Goal: Communication & Community: Answer question/provide support

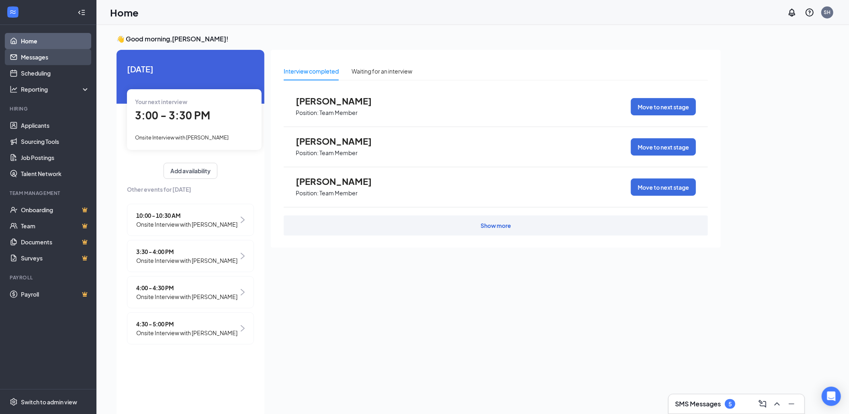
click at [43, 55] on link "Messages" at bounding box center [55, 57] width 69 height 16
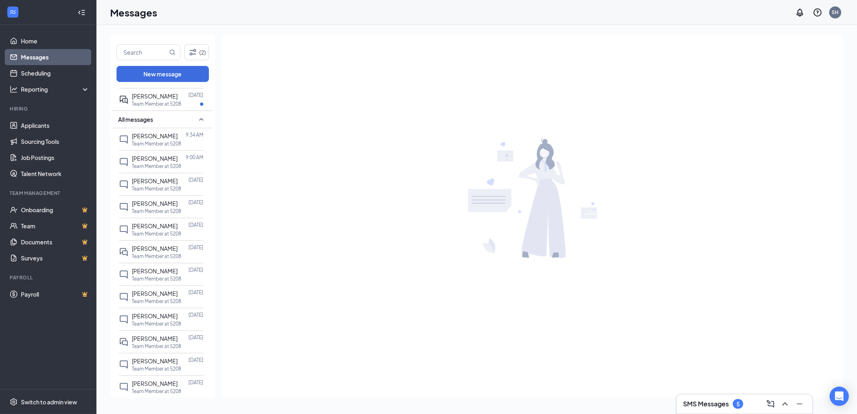
scroll to position [107, 0]
click at [713, 405] on h3 "SMS Messages" at bounding box center [706, 403] width 46 height 9
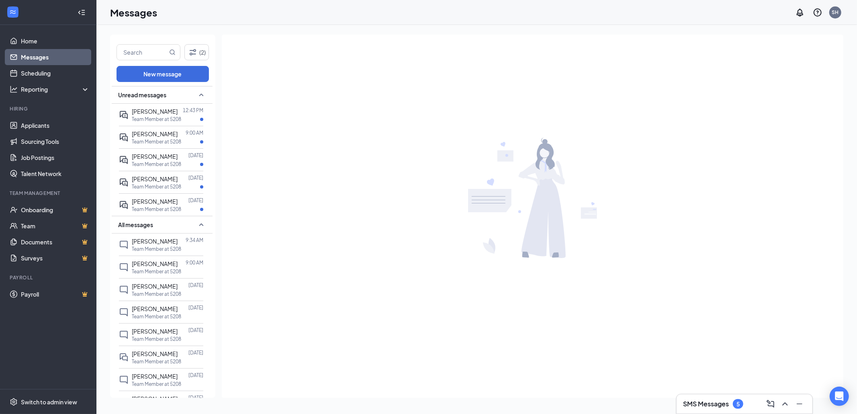
click at [713, 405] on h3 "SMS Messages" at bounding box center [706, 403] width 46 height 9
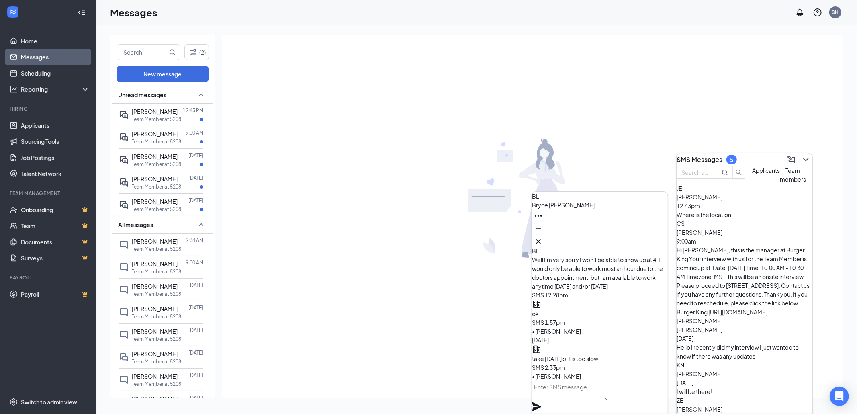
scroll to position [0, 0]
click at [567, 396] on textarea at bounding box center [570, 390] width 76 height 19
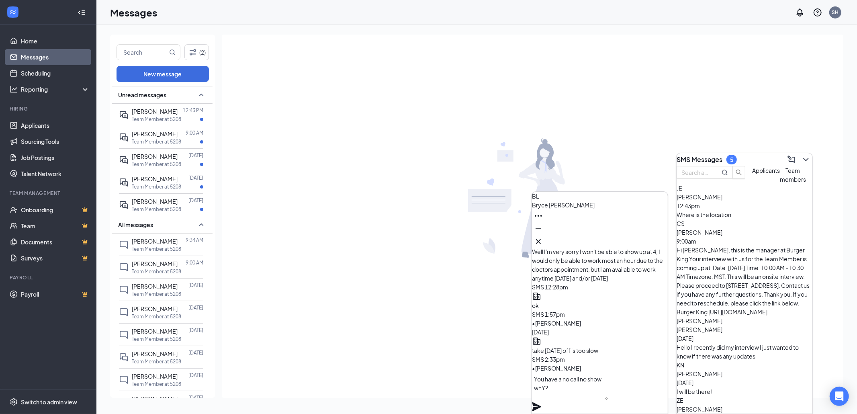
scroll to position [-7, 0]
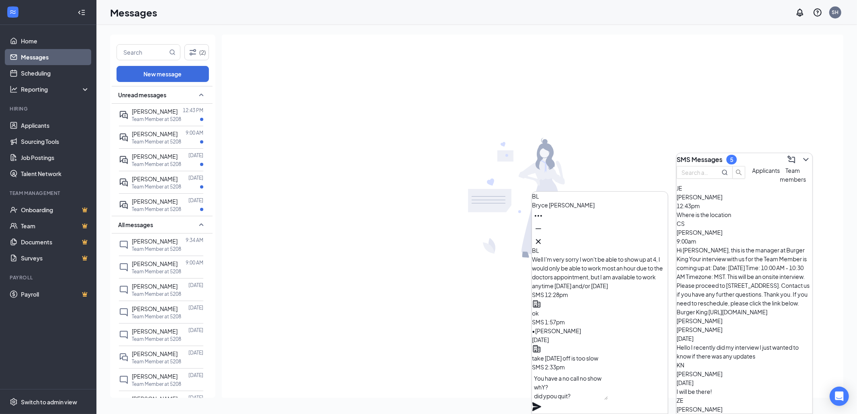
type textarea "You have a no call no show whY? did ypou quit?"
click at [541, 402] on icon "Plane" at bounding box center [536, 406] width 9 height 9
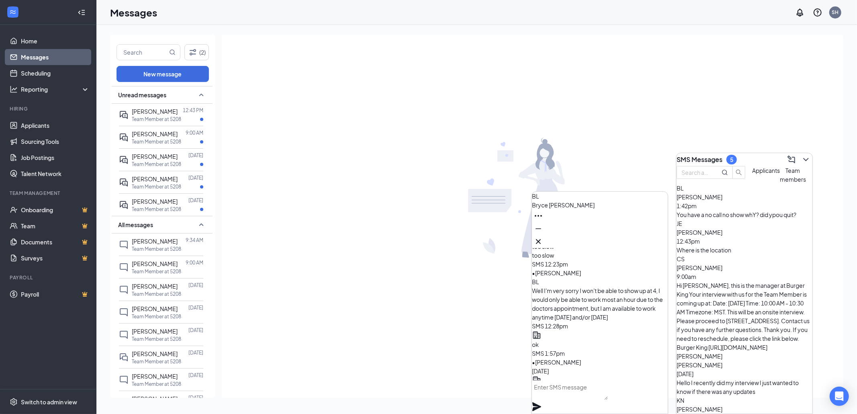
scroll to position [0, 0]
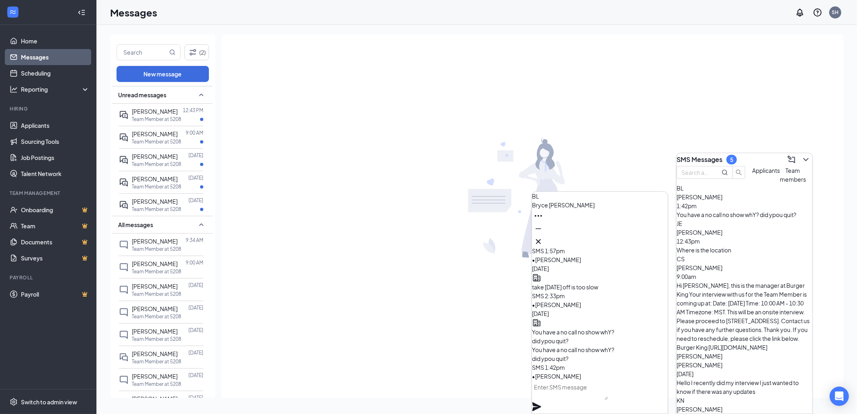
click at [570, 209] on span "[PERSON_NAME]" at bounding box center [563, 204] width 63 height 7
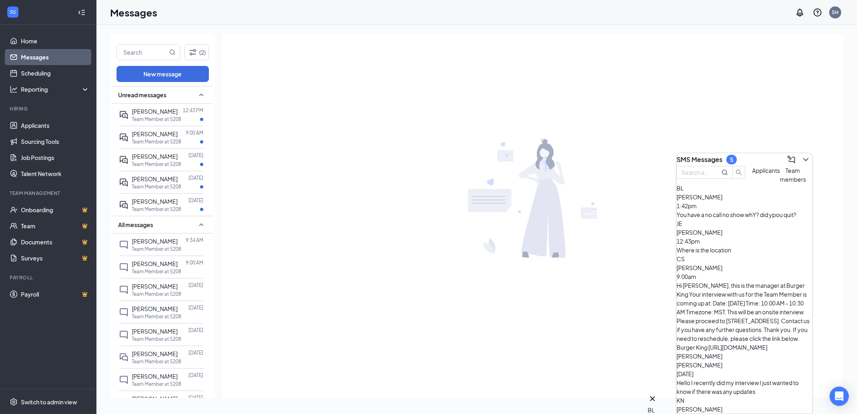
scroll to position [0, 0]
click at [743, 210] on div "[PERSON_NAME] 1:42pm" at bounding box center [745, 202] width 136 height 18
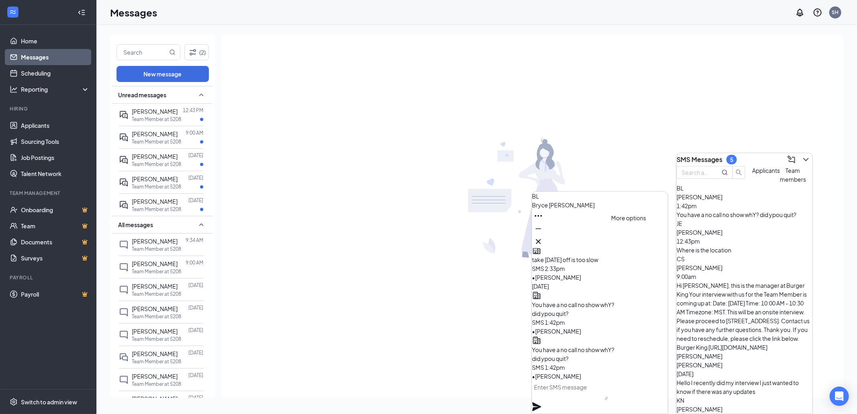
click at [543, 221] on icon "Ellipses" at bounding box center [539, 216] width 10 height 10
click at [661, 258] on link "View message history" at bounding box center [656, 254] width 57 height 9
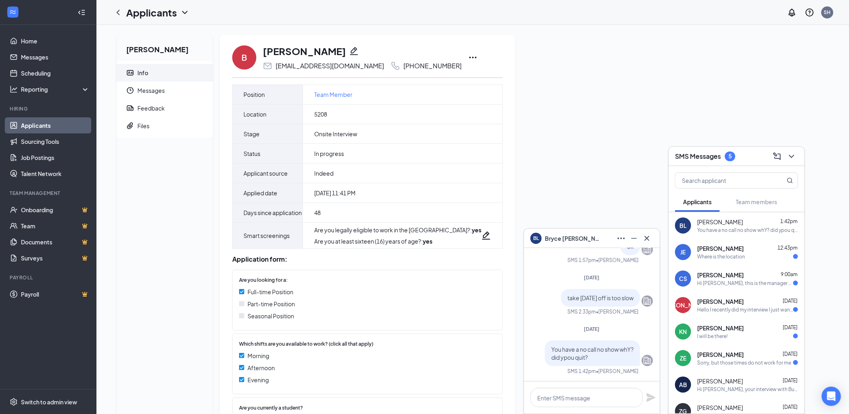
click at [287, 65] on div "[EMAIL_ADDRESS][DOMAIN_NAME]" at bounding box center [330, 66] width 109 height 8
click at [270, 66] on icon "Email" at bounding box center [268, 66] width 10 height 10
drag, startPoint x: 350, startPoint y: 63, endPoint x: 332, endPoint y: 70, distance: 19.2
click at [349, 64] on div "[EMAIL_ADDRESS][DOMAIN_NAME] [PHONE_NUMBER]" at bounding box center [362, 66] width 199 height 10
drag, startPoint x: 285, startPoint y: 71, endPoint x: 265, endPoint y: 71, distance: 19.7
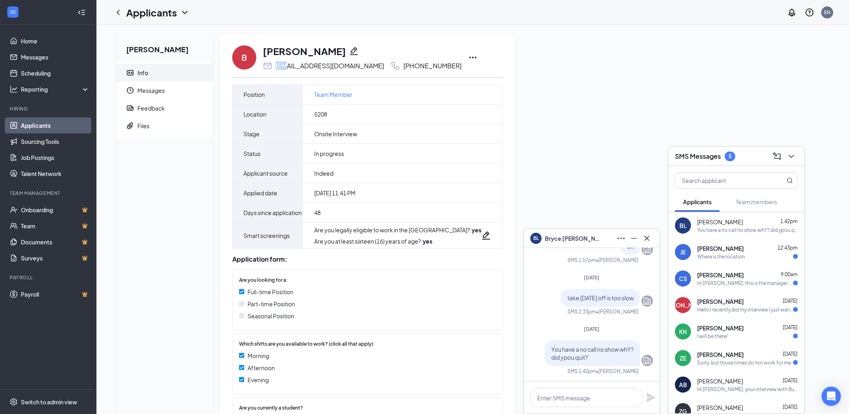
click at [265, 71] on div "B Bryce Leavitt bleavitt875@gmail.com +1 (602) 775-1080 Position Team Member Lo…" at bounding box center [367, 272] width 270 height 457
click at [266, 64] on icon "Email" at bounding box center [268, 66] width 10 height 10
drag, startPoint x: 280, startPoint y: 63, endPoint x: 350, endPoint y: 63, distance: 70.3
click at [350, 63] on div "bleavitt875@gmail.com +1 (602) 775-1080" at bounding box center [362, 66] width 199 height 10
click at [272, 66] on icon "Email" at bounding box center [268, 66] width 8 height 6
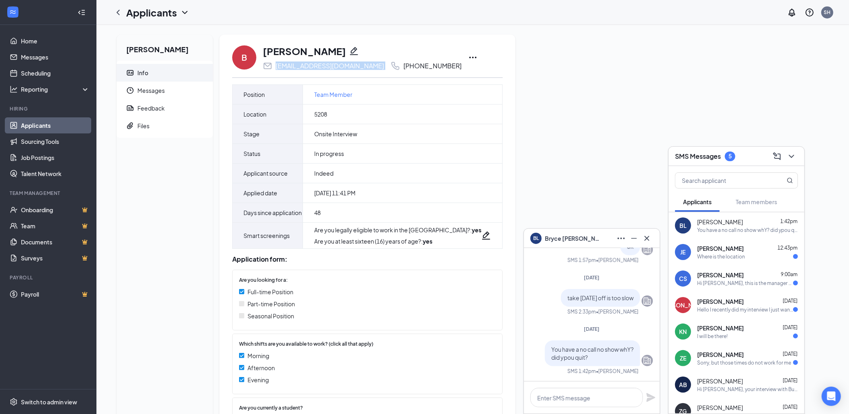
drag, startPoint x: 274, startPoint y: 66, endPoint x: 353, endPoint y: 68, distance: 79.2
click at [353, 68] on div "bleavitt875@gmail.com +1 (602) 775-1080" at bounding box center [362, 66] width 199 height 10
copy div "bleavitt875@gmail.com"
